Goal: Task Accomplishment & Management: Use online tool/utility

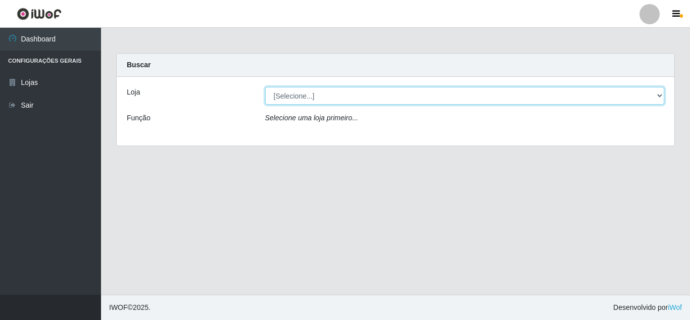
click at [658, 95] on select "[Selecione...] Rede Compras Supermercados - LOJA 5" at bounding box center [465, 96] width 400 height 18
select select "397"
click at [265, 87] on select "[Selecione...] Rede Compras Supermercados - LOJA 5" at bounding box center [465, 96] width 400 height 18
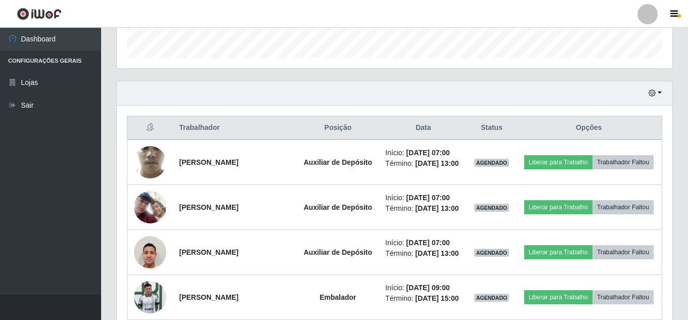
scroll to position [354, 0]
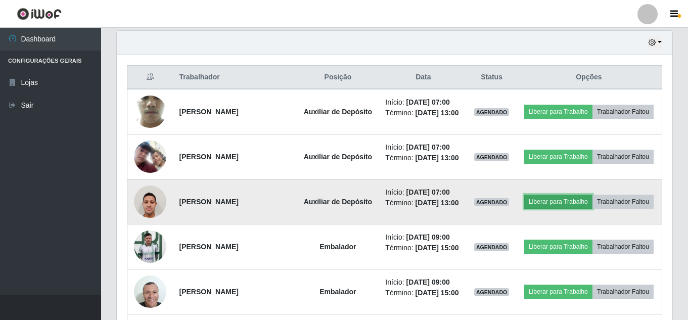
click at [584, 209] on button "Liberar para Trabalho" at bounding box center [558, 202] width 68 height 14
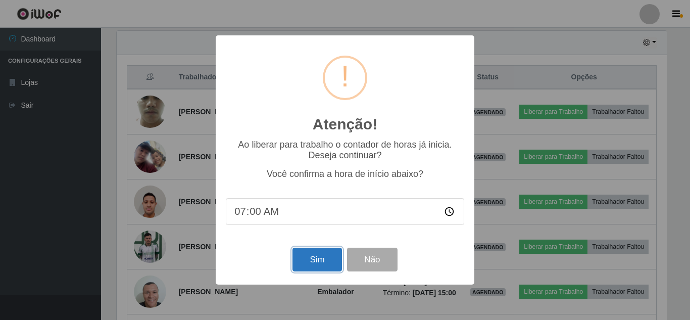
click at [315, 260] on button "Sim" at bounding box center [317, 260] width 49 height 24
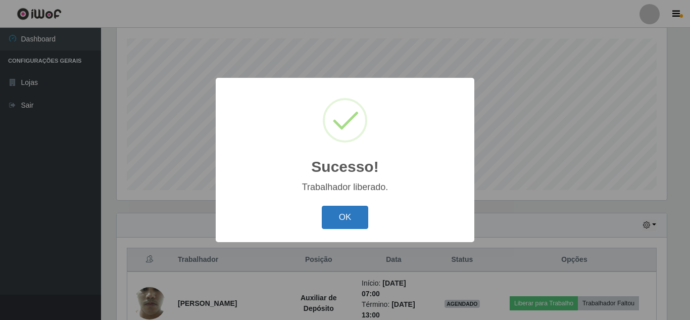
click at [352, 220] on button "OK" at bounding box center [345, 218] width 47 height 24
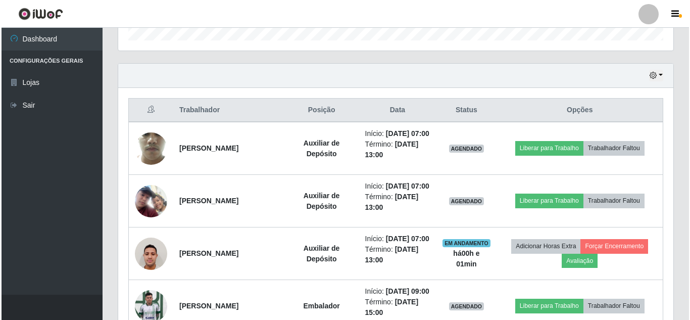
scroll to position [323, 0]
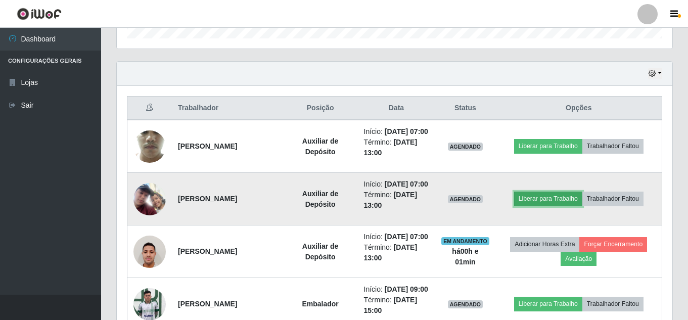
click at [560, 206] on button "Liberar para Trabalho" at bounding box center [548, 199] width 68 height 14
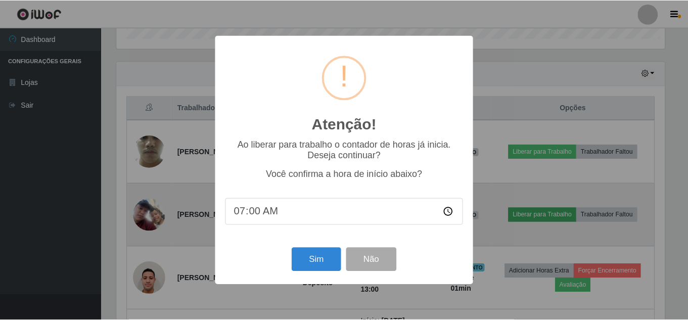
scroll to position [210, 550]
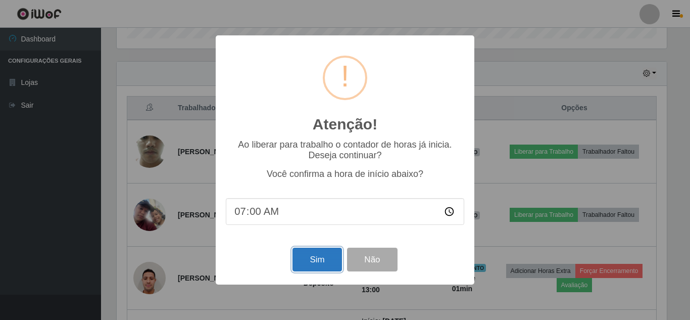
click at [304, 264] on button "Sim" at bounding box center [317, 260] width 49 height 24
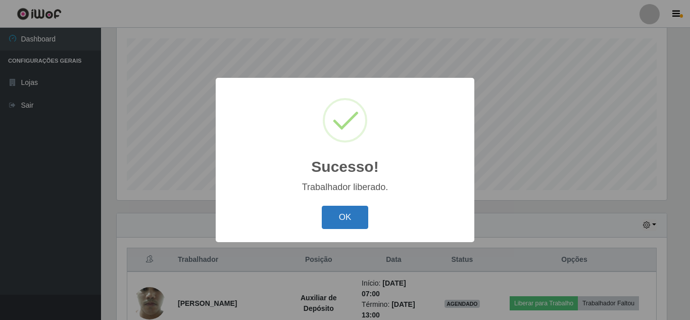
click at [345, 213] on button "OK" at bounding box center [345, 218] width 47 height 24
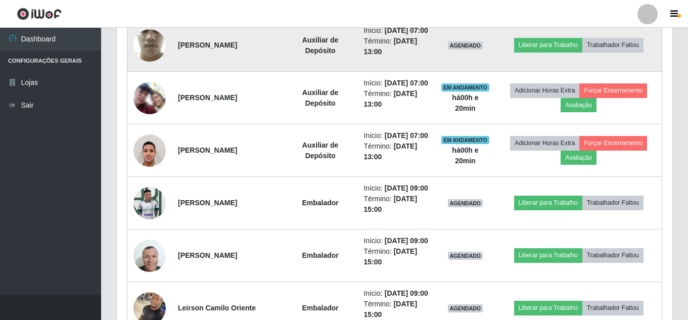
scroll to position [373, 0]
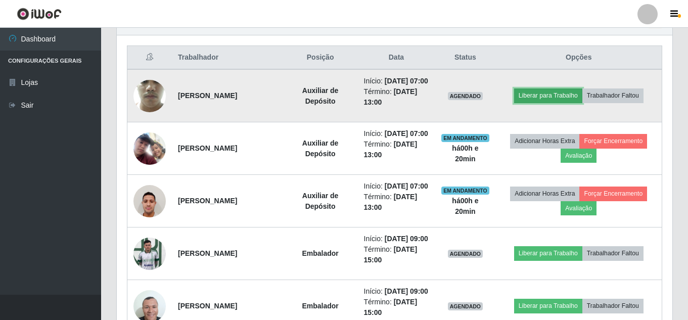
click at [557, 100] on button "Liberar para Trabalho" at bounding box center [548, 95] width 68 height 14
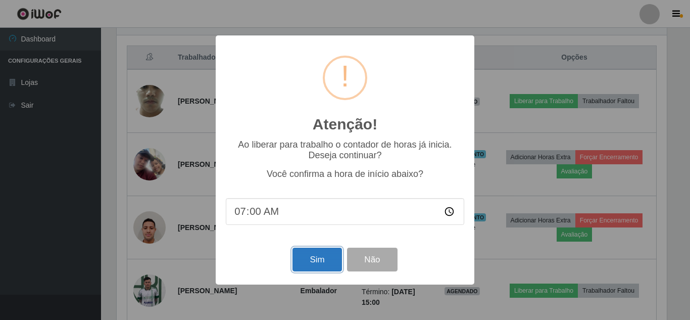
click at [331, 259] on button "Sim" at bounding box center [317, 260] width 49 height 24
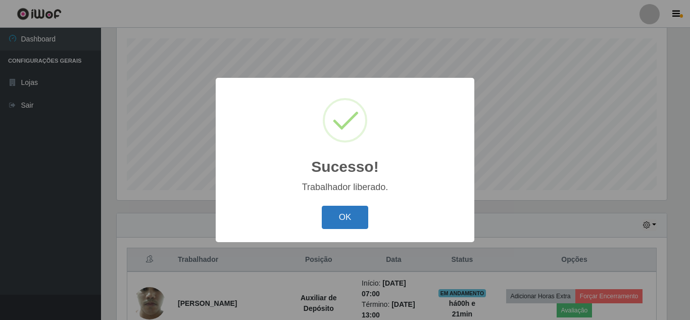
click at [344, 220] on button "OK" at bounding box center [345, 218] width 47 height 24
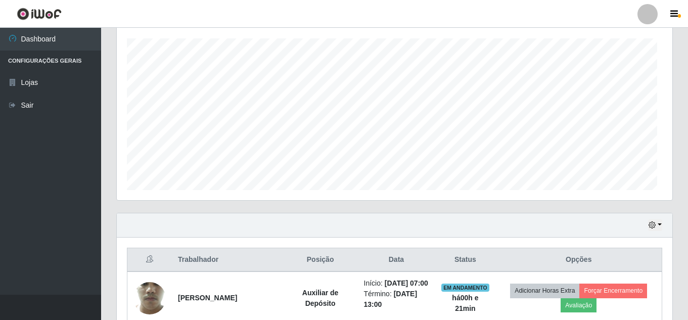
scroll to position [210, 555]
